Goal: Task Accomplishment & Management: Manage account settings

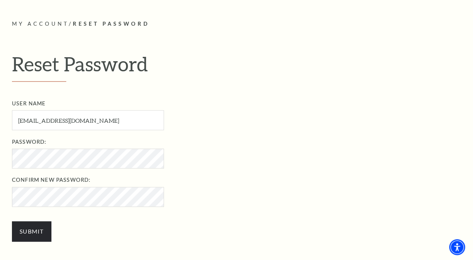
click at [100, 225] on div "User Name colesims817@gmail.com User Name required Password: Password required …" at bounding box center [244, 174] width 465 height 150
click at [36, 232] on input "Submit" at bounding box center [31, 232] width 39 height 20
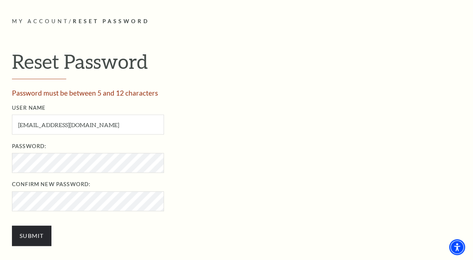
scroll to position [181, 0]
click at [80, 230] on div "User Name colesims817@gmail.com User Name required Password: Password required …" at bounding box center [244, 179] width 465 height 150
click at [29, 235] on input "Submit" at bounding box center [31, 237] width 39 height 20
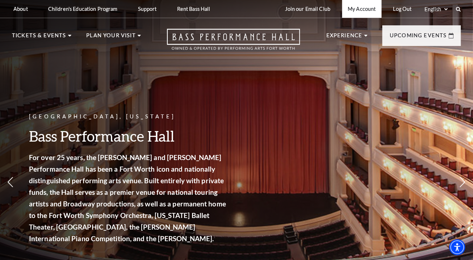
click at [361, 13] on link "My Account" at bounding box center [361, 9] width 39 height 18
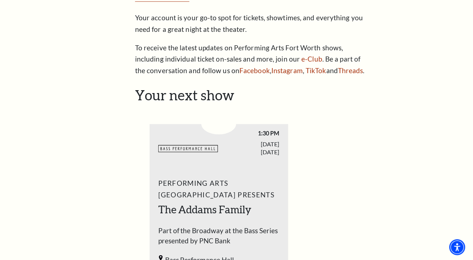
scroll to position [164, 0]
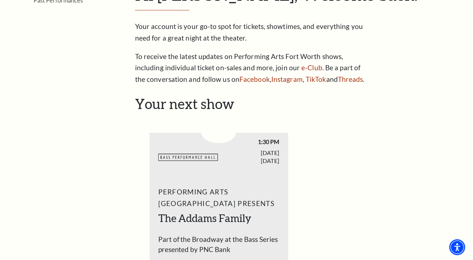
click at [218, 17] on div "My Account Hi Cole, Welcome back! My Account Home My Profile Upcoming Performan…" at bounding box center [295, 18] width 321 height 134
